Goal: Obtain resource: Obtain resource

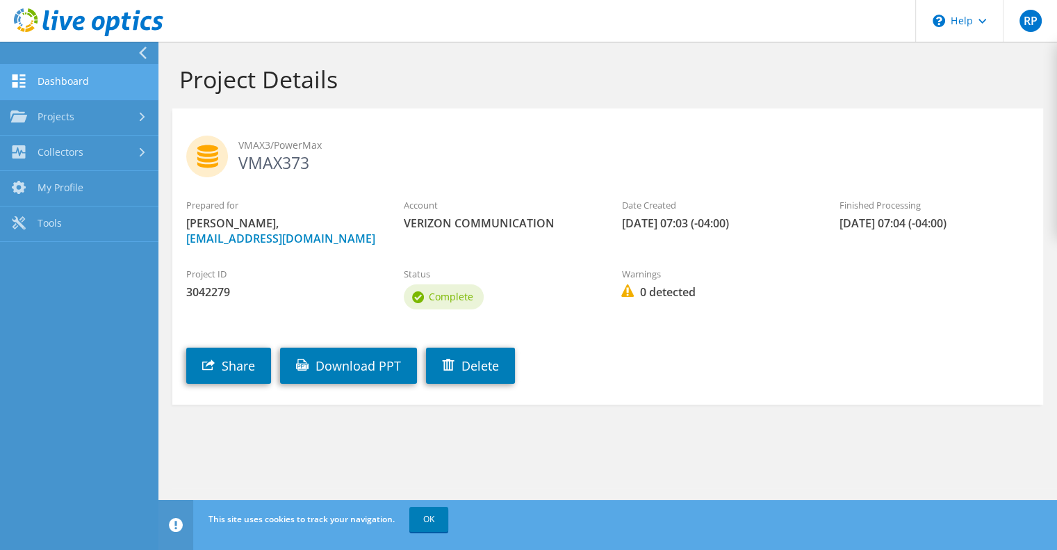
click at [70, 90] on link "Dashboard" at bounding box center [79, 82] width 159 height 35
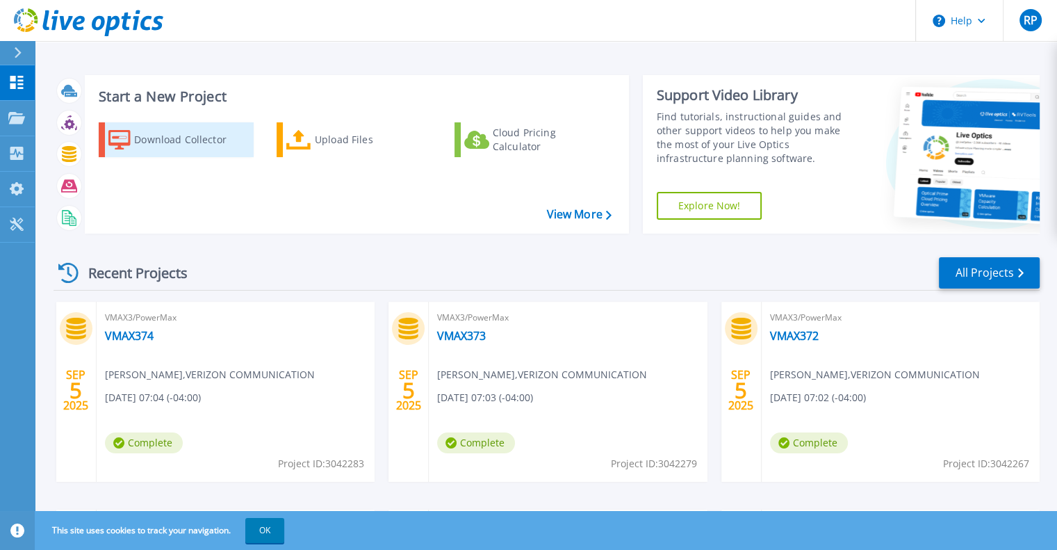
click at [147, 147] on div "Download Collector" at bounding box center [189, 140] width 111 height 28
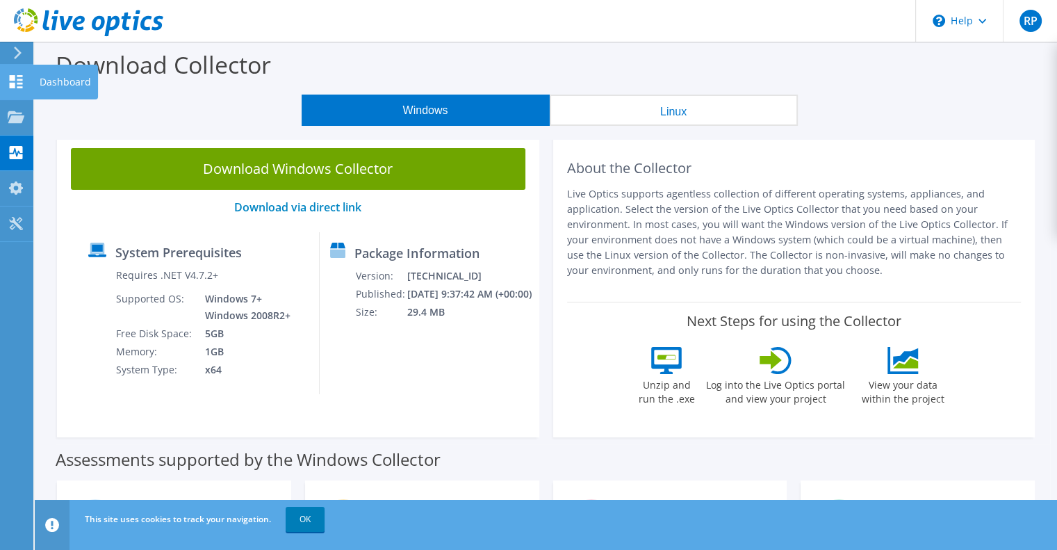
click at [19, 77] on icon at bounding box center [16, 81] width 17 height 13
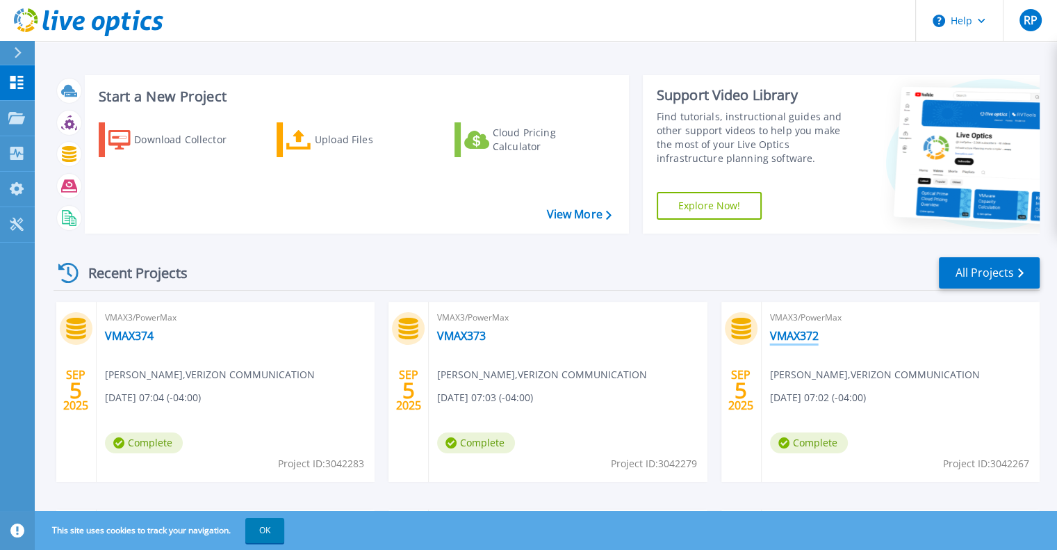
click at [795, 340] on link "VMAX372" at bounding box center [794, 336] width 49 height 14
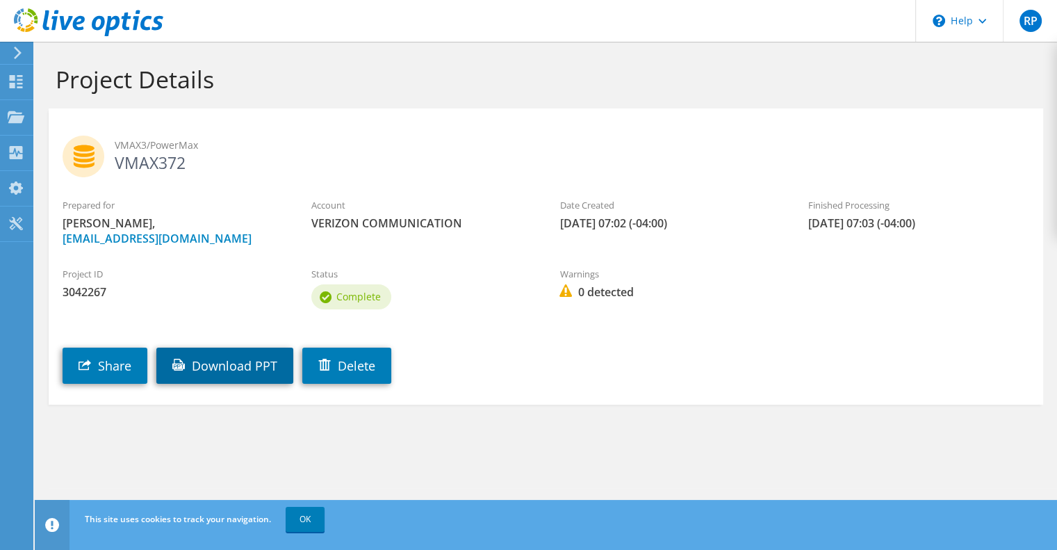
click at [231, 366] on link "Download PPT" at bounding box center [224, 366] width 137 height 36
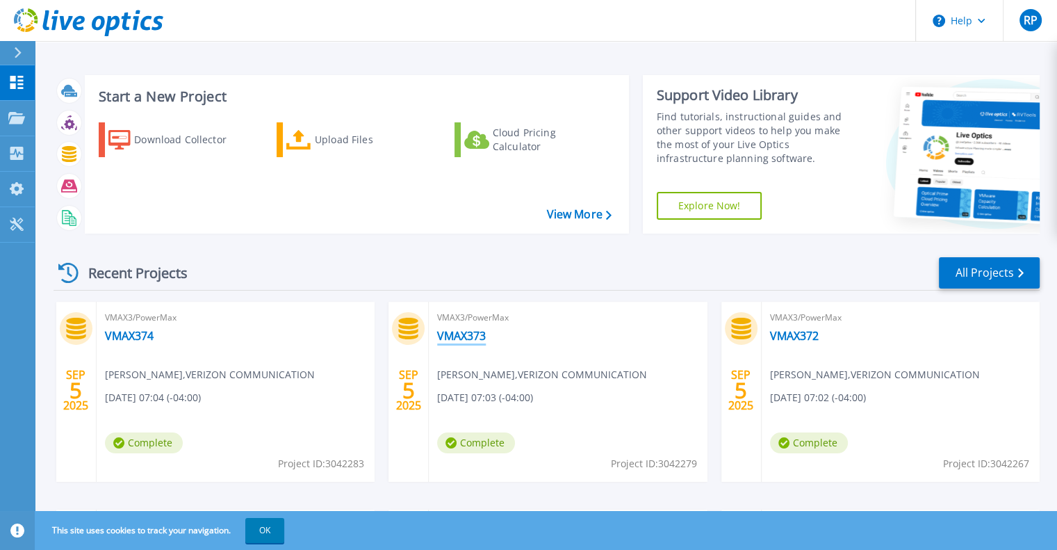
click at [470, 340] on link "VMAX373" at bounding box center [461, 336] width 49 height 14
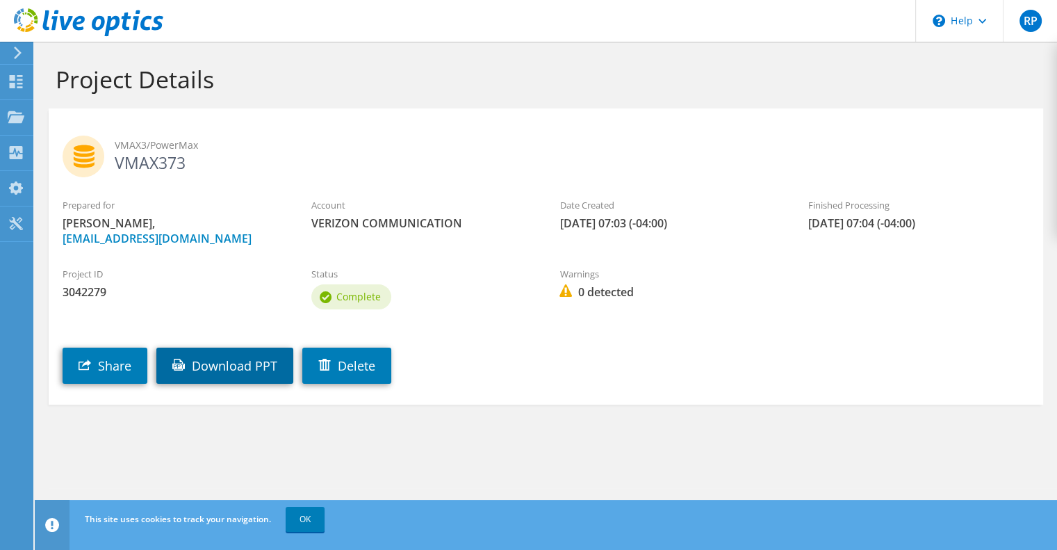
click at [273, 365] on link "Download PPT" at bounding box center [224, 366] width 137 height 36
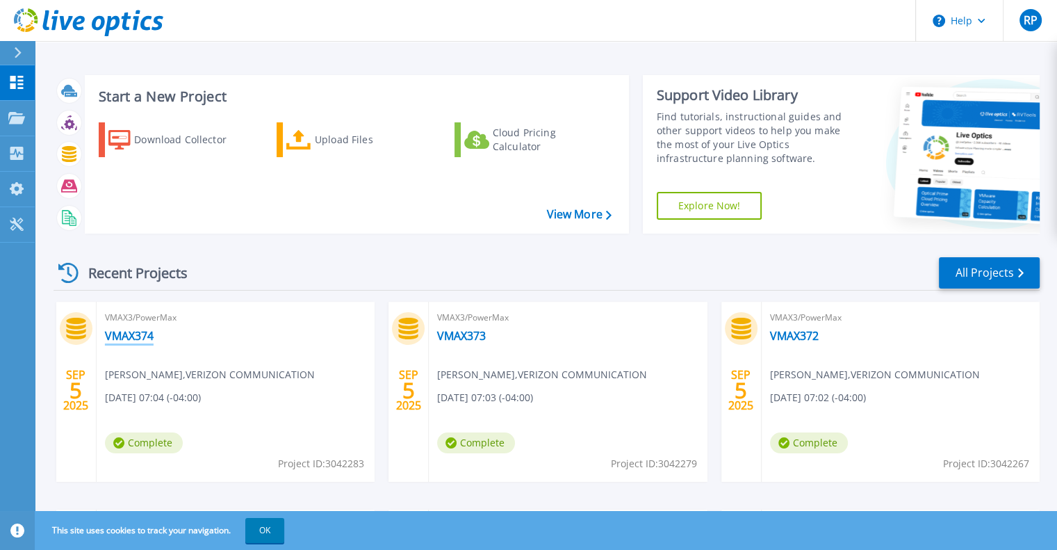
click at [137, 339] on link "VMAX374" at bounding box center [129, 336] width 49 height 14
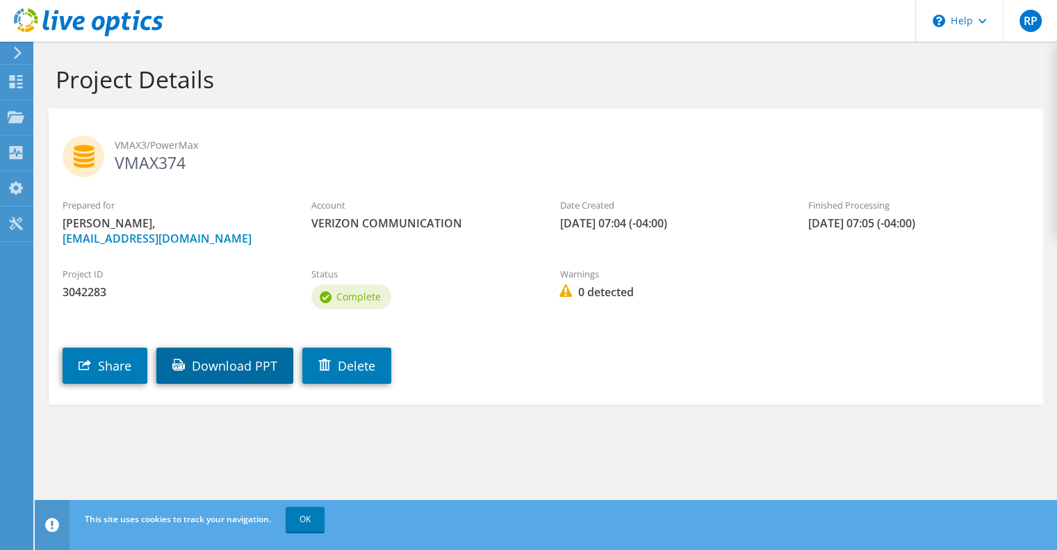
click at [225, 364] on link "Download PPT" at bounding box center [224, 366] width 137 height 36
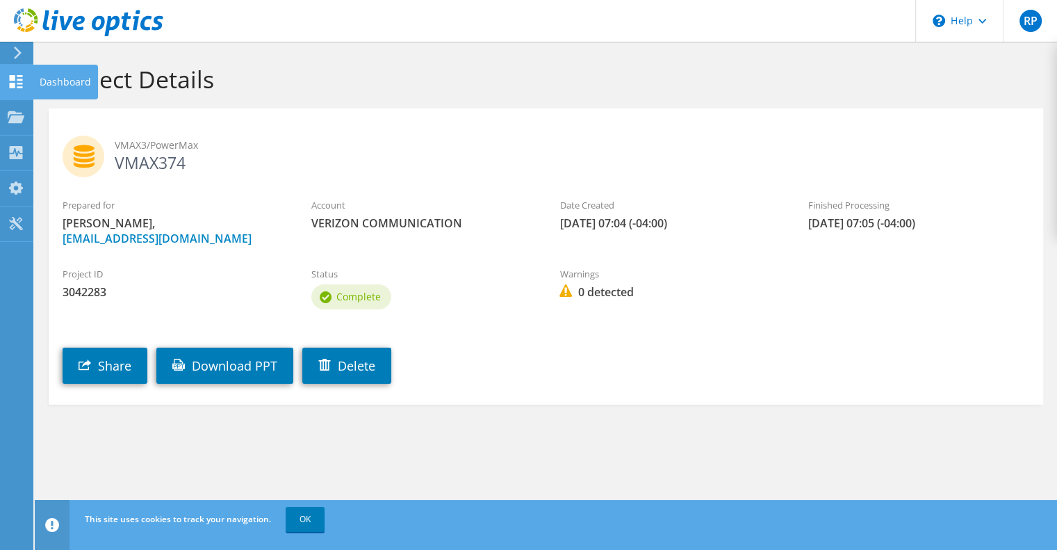
click at [69, 82] on div "Dashboard" at bounding box center [65, 82] width 65 height 35
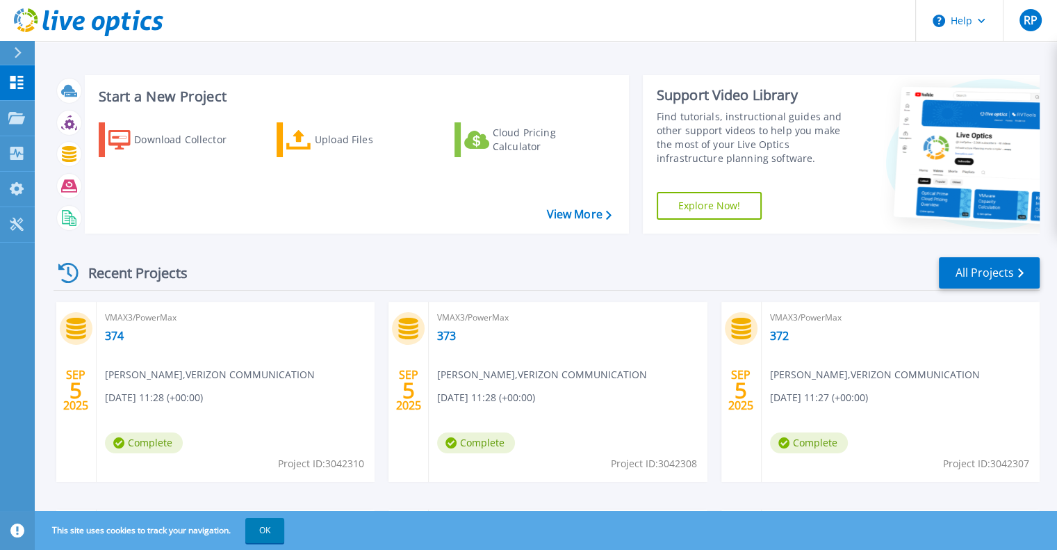
click at [805, 377] on span "Rajendra Pothugunta , VERIZON COMMUNICATION" at bounding box center [875, 374] width 210 height 15
click at [790, 319] on span "VMAX3/PowerMax" at bounding box center [900, 317] width 261 height 15
click at [975, 266] on link "All Projects" at bounding box center [989, 272] width 101 height 31
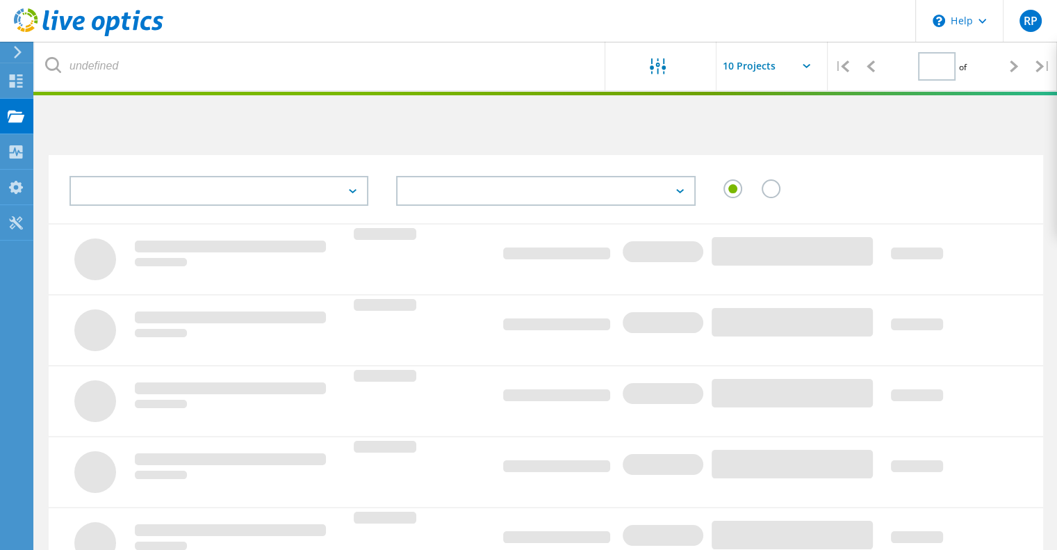
type input "1"
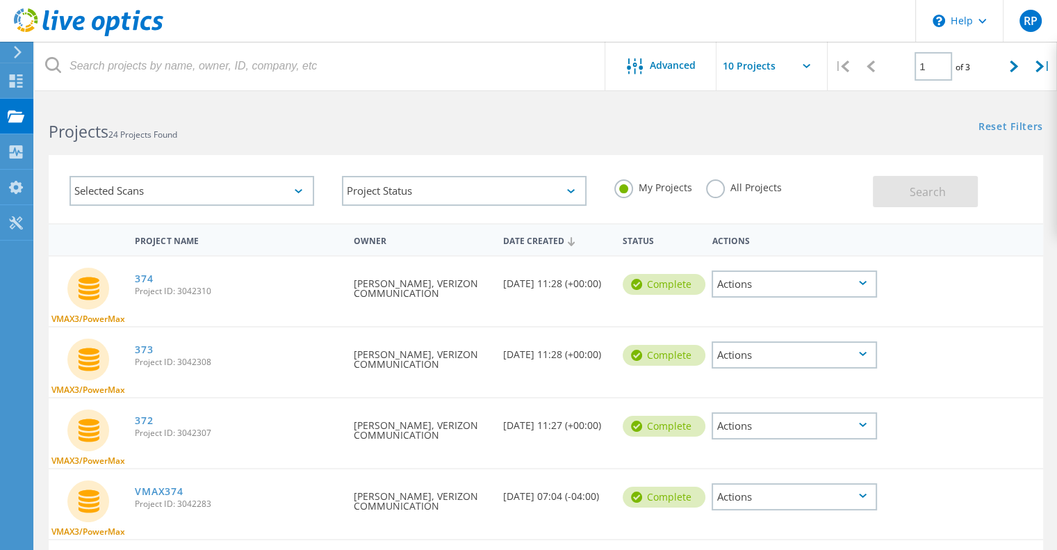
click at [862, 419] on div "Actions" at bounding box center [794, 425] width 165 height 27
click at [795, 414] on div "Download PPT" at bounding box center [794, 416] width 163 height 22
